Goal: Task Accomplishment & Management: Manage account settings

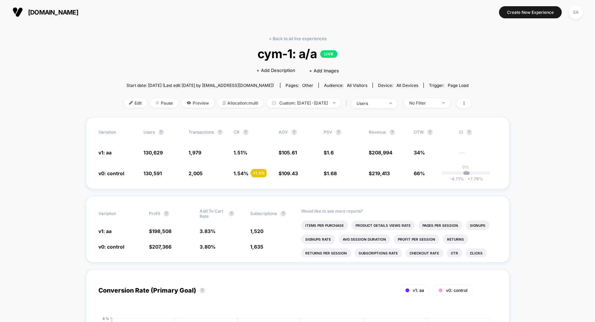
click at [69, 14] on span "[DOMAIN_NAME]" at bounding box center [53, 12] width 50 height 7
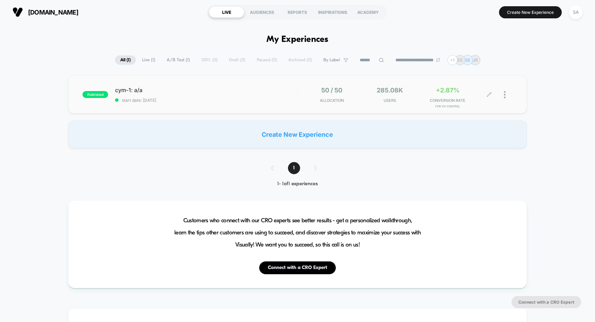
click at [506, 96] on div at bounding box center [508, 95] width 9 height 16
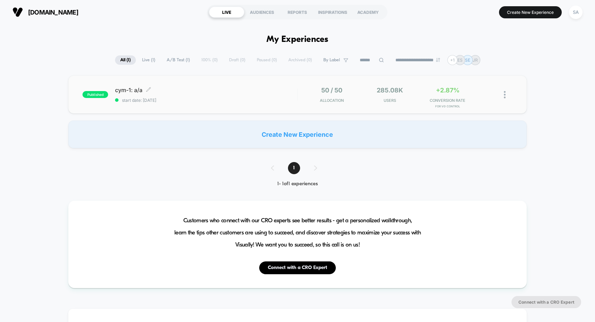
click at [130, 91] on span "cym-1: a/a Click to edit experience details" at bounding box center [206, 90] width 182 height 7
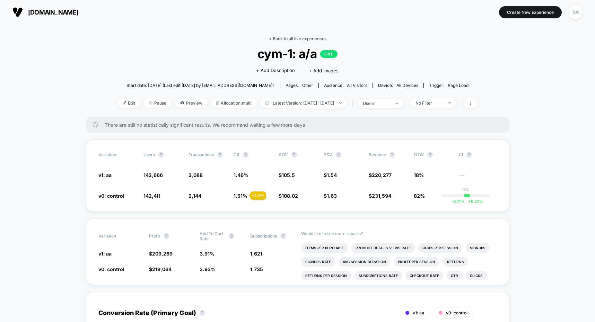
click at [281, 38] on link "< Back to all live experiences" at bounding box center [298, 38] width 58 height 5
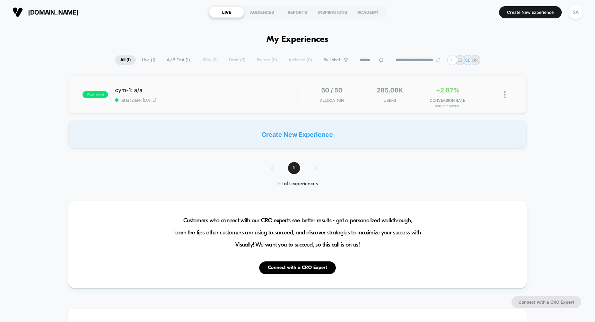
click at [505, 94] on img at bounding box center [505, 94] width 2 height 7
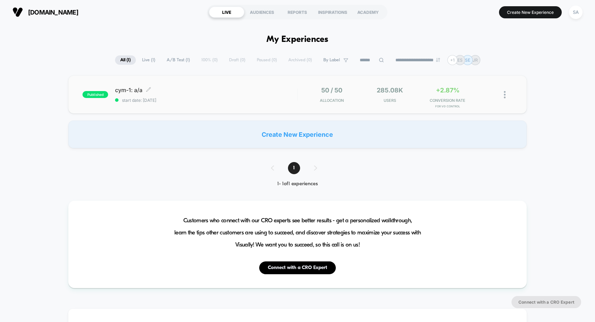
click at [98, 93] on span "published" at bounding box center [95, 94] width 26 height 7
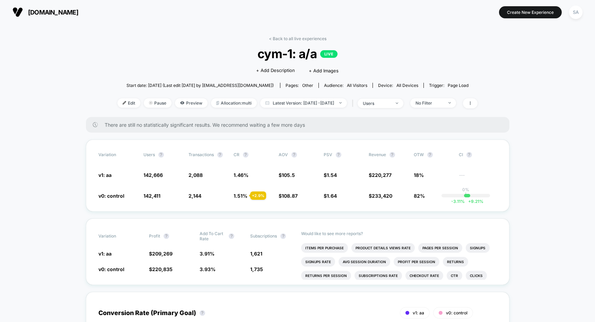
click at [328, 53] on p "LIVE" at bounding box center [328, 54] width 17 height 8
click at [477, 106] on span at bounding box center [470, 103] width 15 height 10
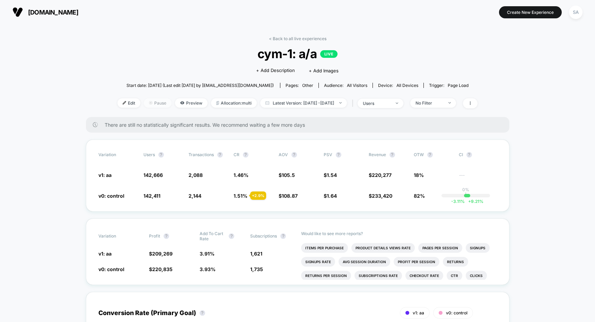
click at [149, 101] on img at bounding box center [150, 102] width 3 height 3
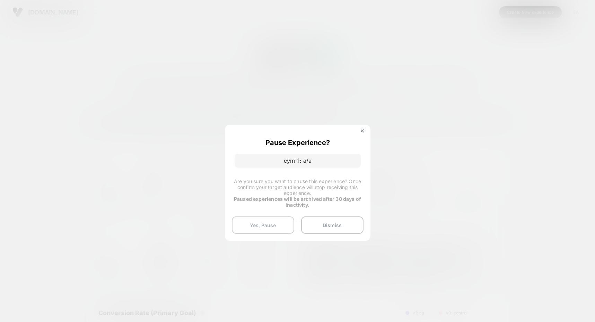
click at [275, 226] on button "Yes, Pause" at bounding box center [263, 225] width 62 height 17
